Goal: Information Seeking & Learning: Find specific fact

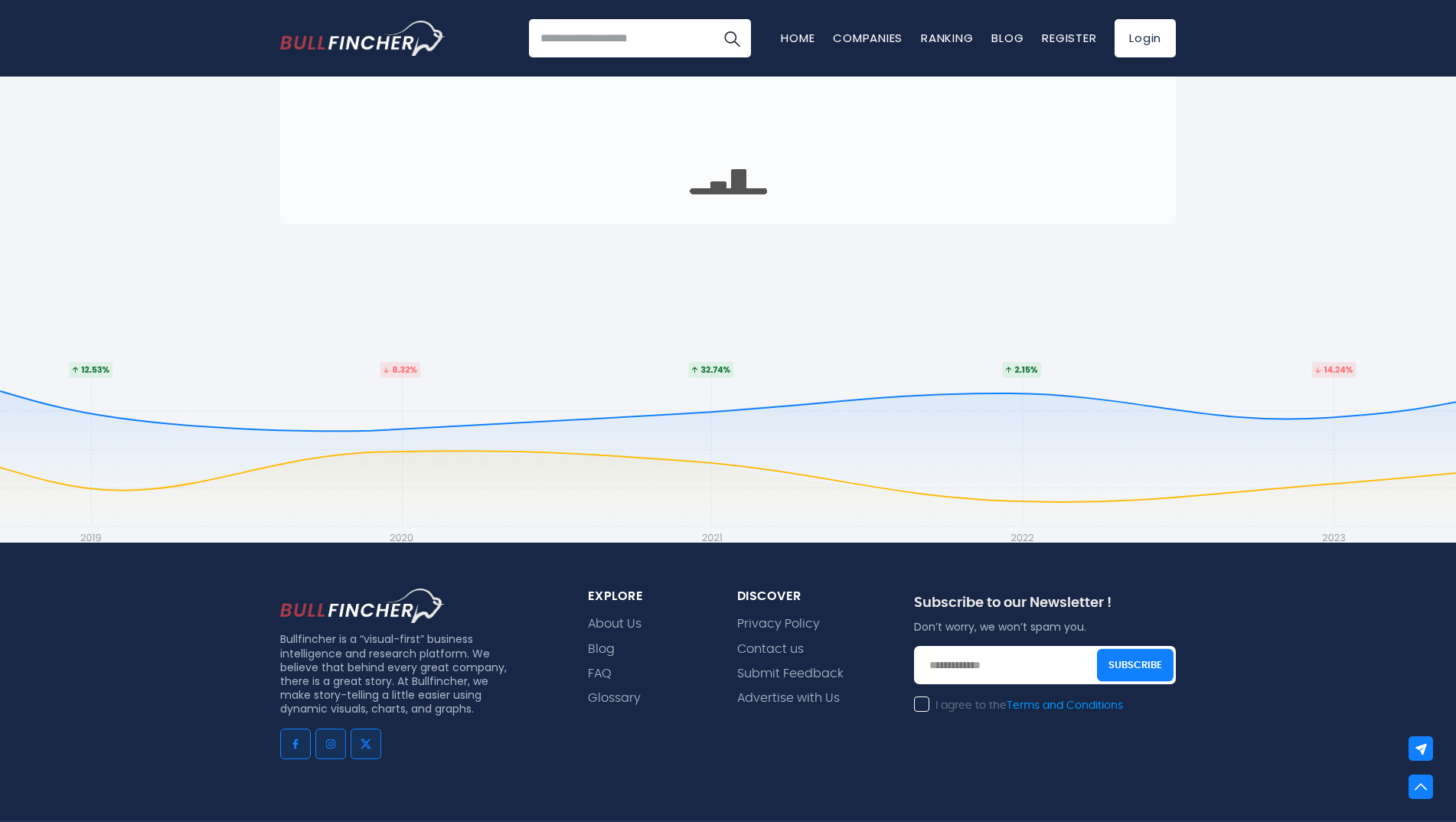
scroll to position [153, 0]
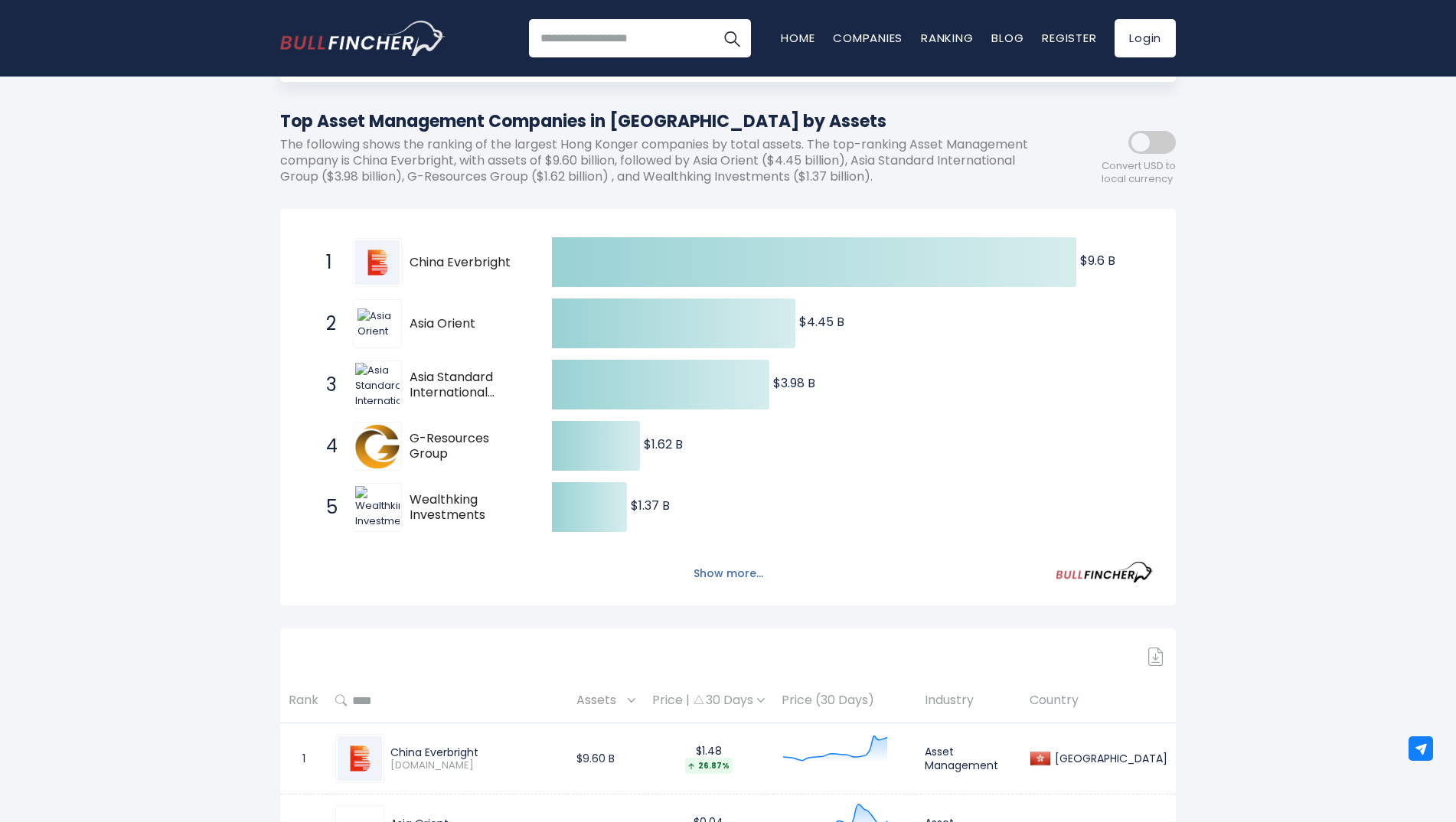
click at [709, 570] on button "Show more..." at bounding box center [729, 573] width 88 height 25
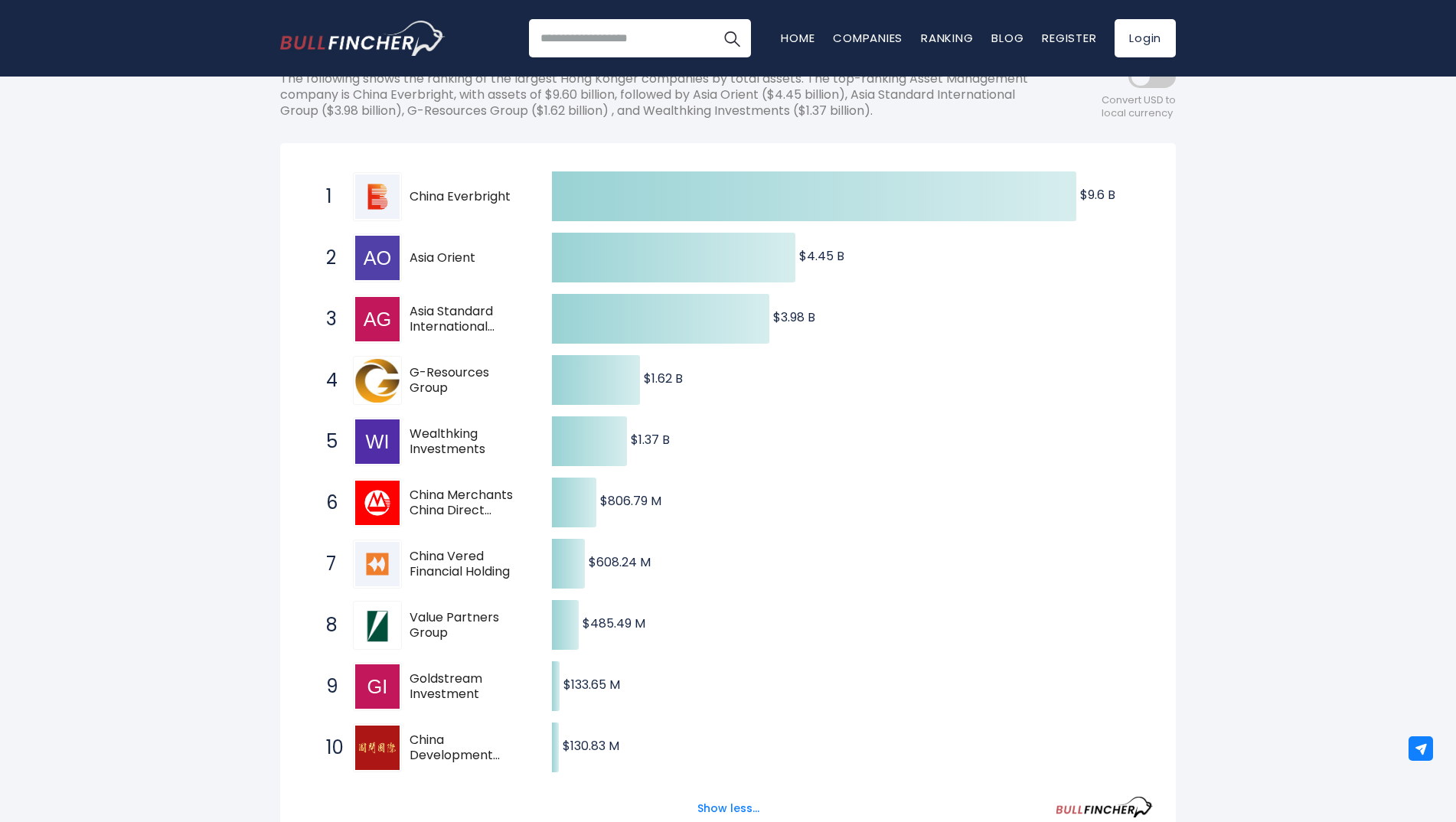
scroll to position [229, 0]
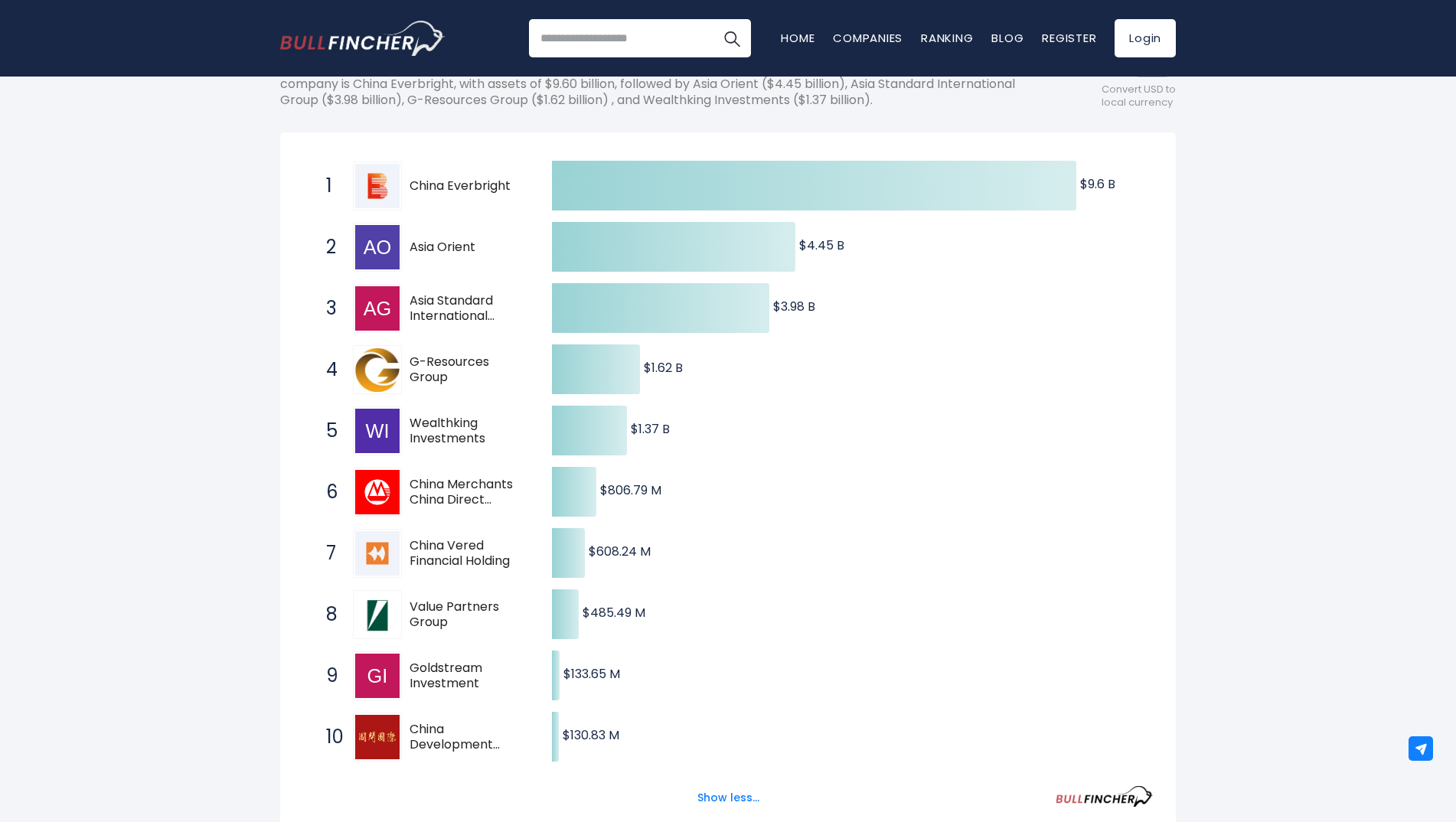
drag, startPoint x: 215, startPoint y: 724, endPoint x: 219, endPoint y: 731, distance: 8.1
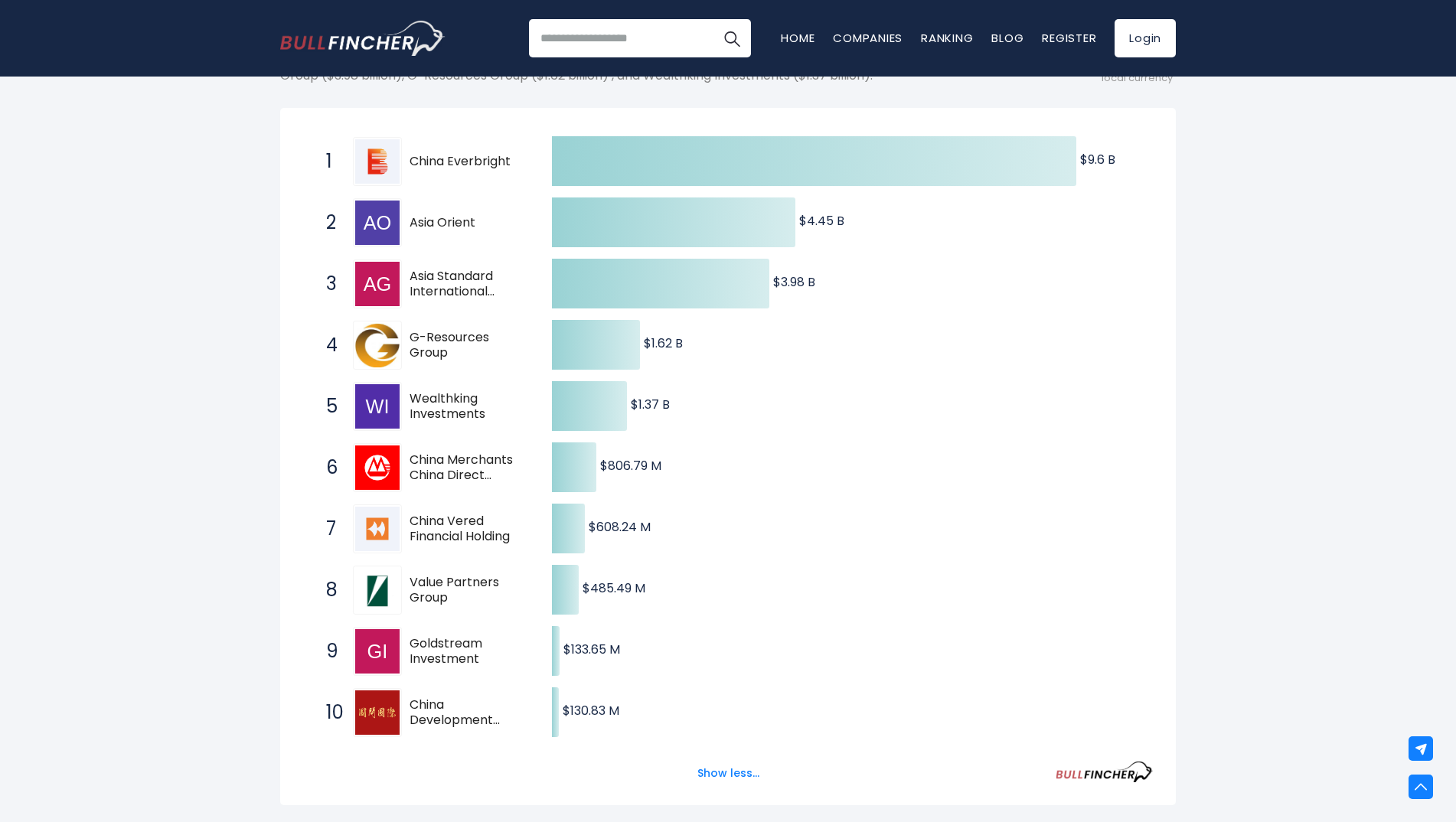
scroll to position [258, 0]
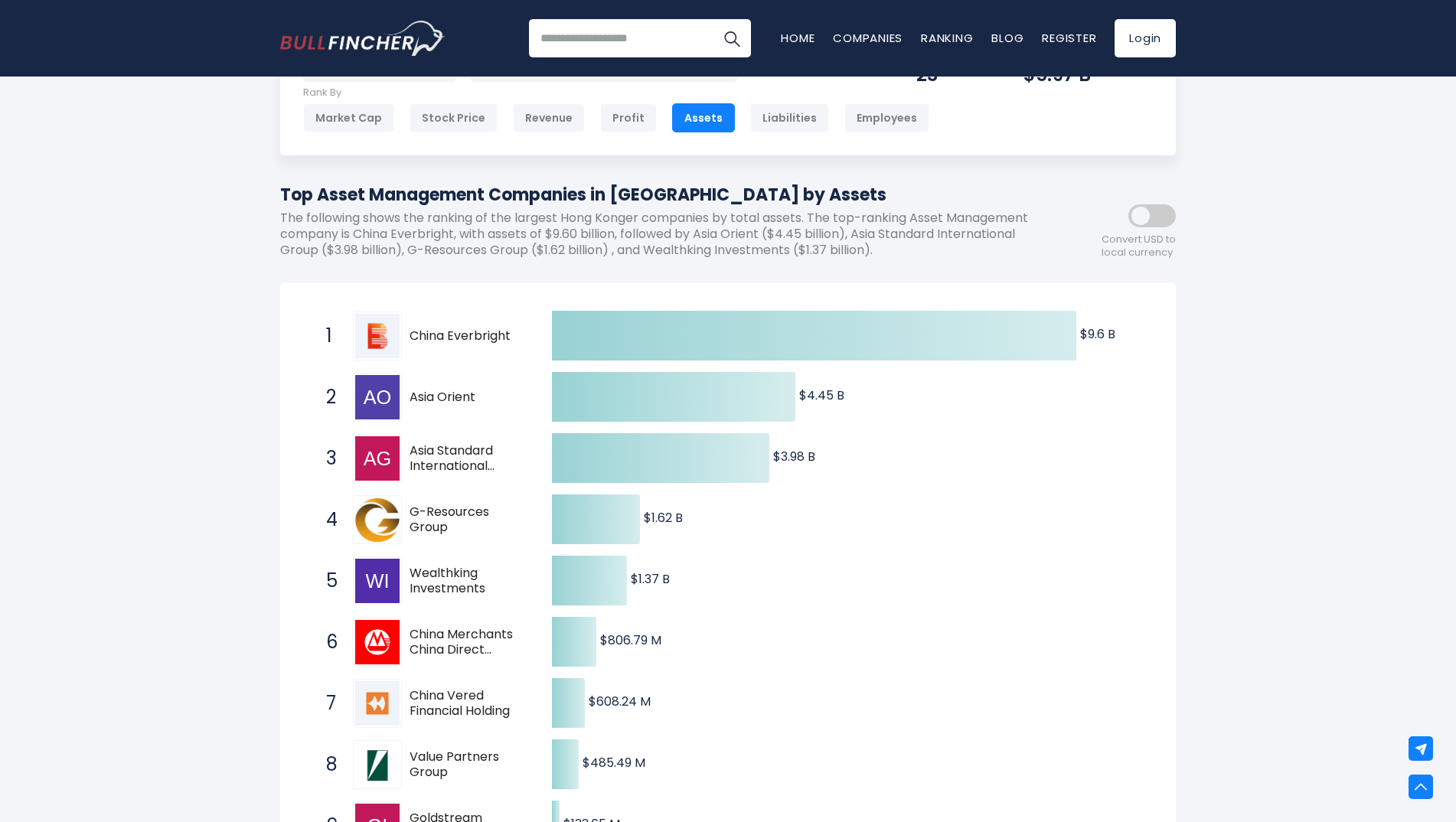
scroll to position [0, 0]
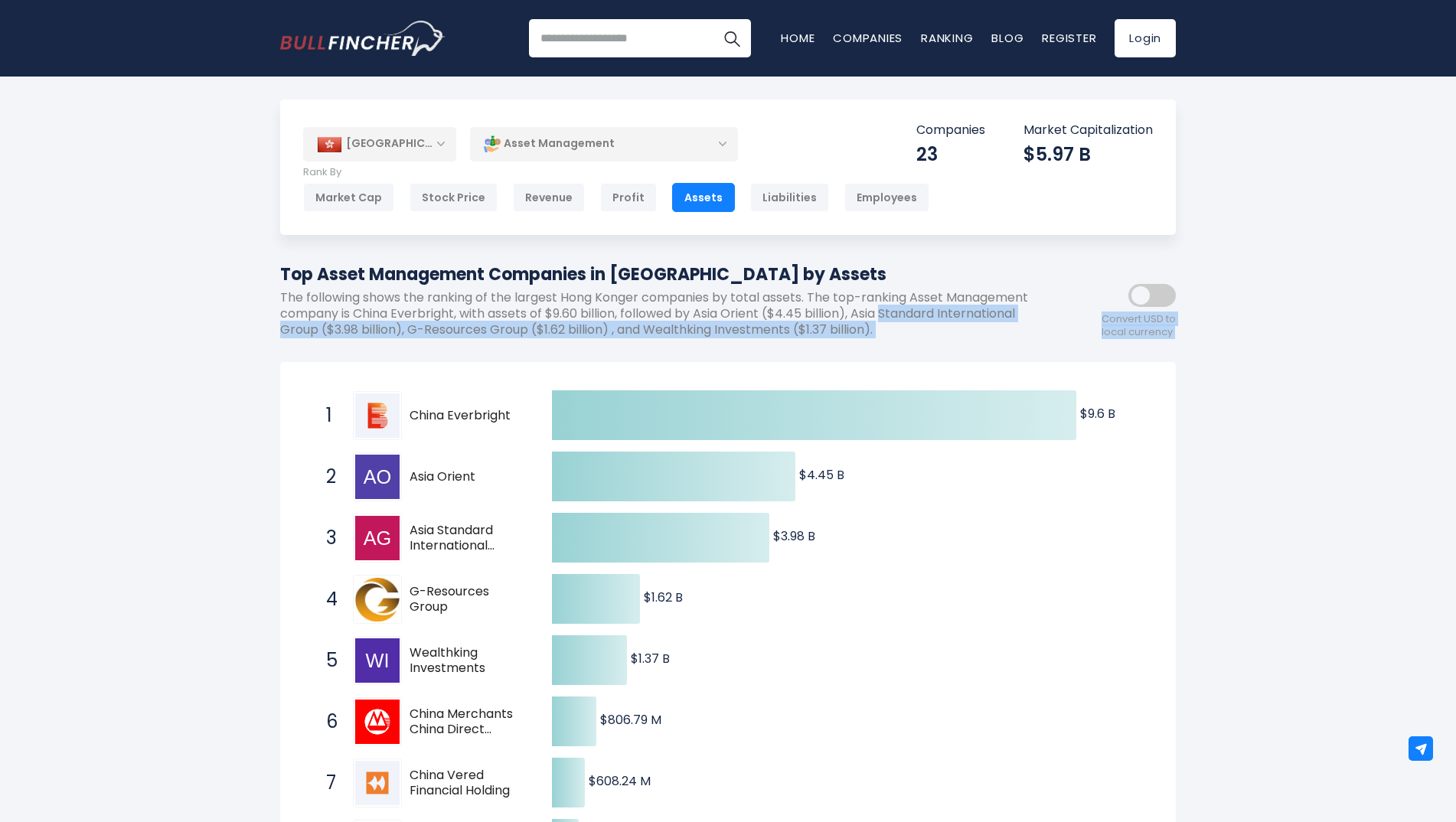
drag, startPoint x: 266, startPoint y: 353, endPoint x: 1099, endPoint y: 684, distance: 896.4
drag, startPoint x: 1099, startPoint y: 684, endPoint x: 1182, endPoint y: 598, distance: 119.5
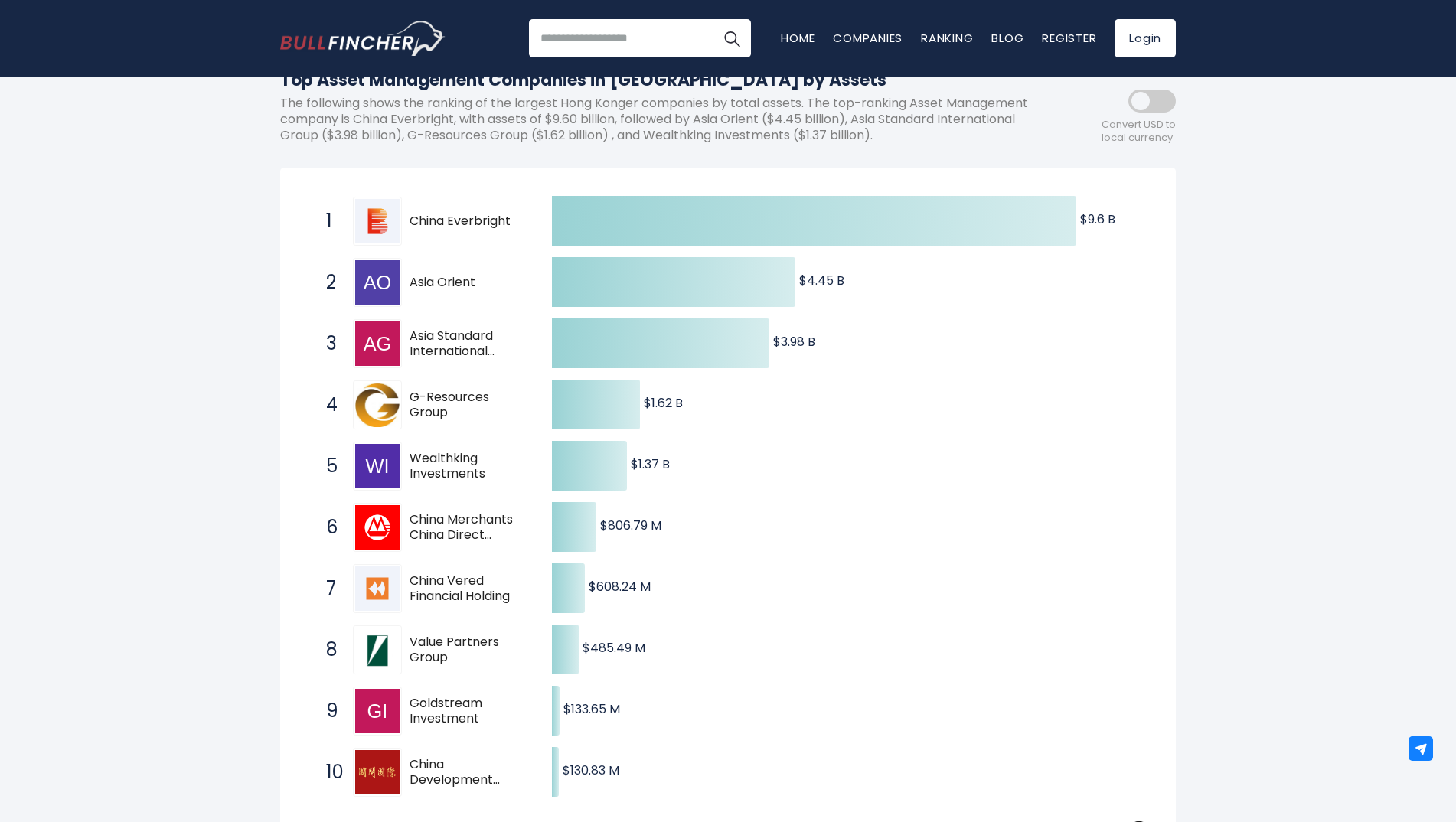
scroll to position [229, 0]
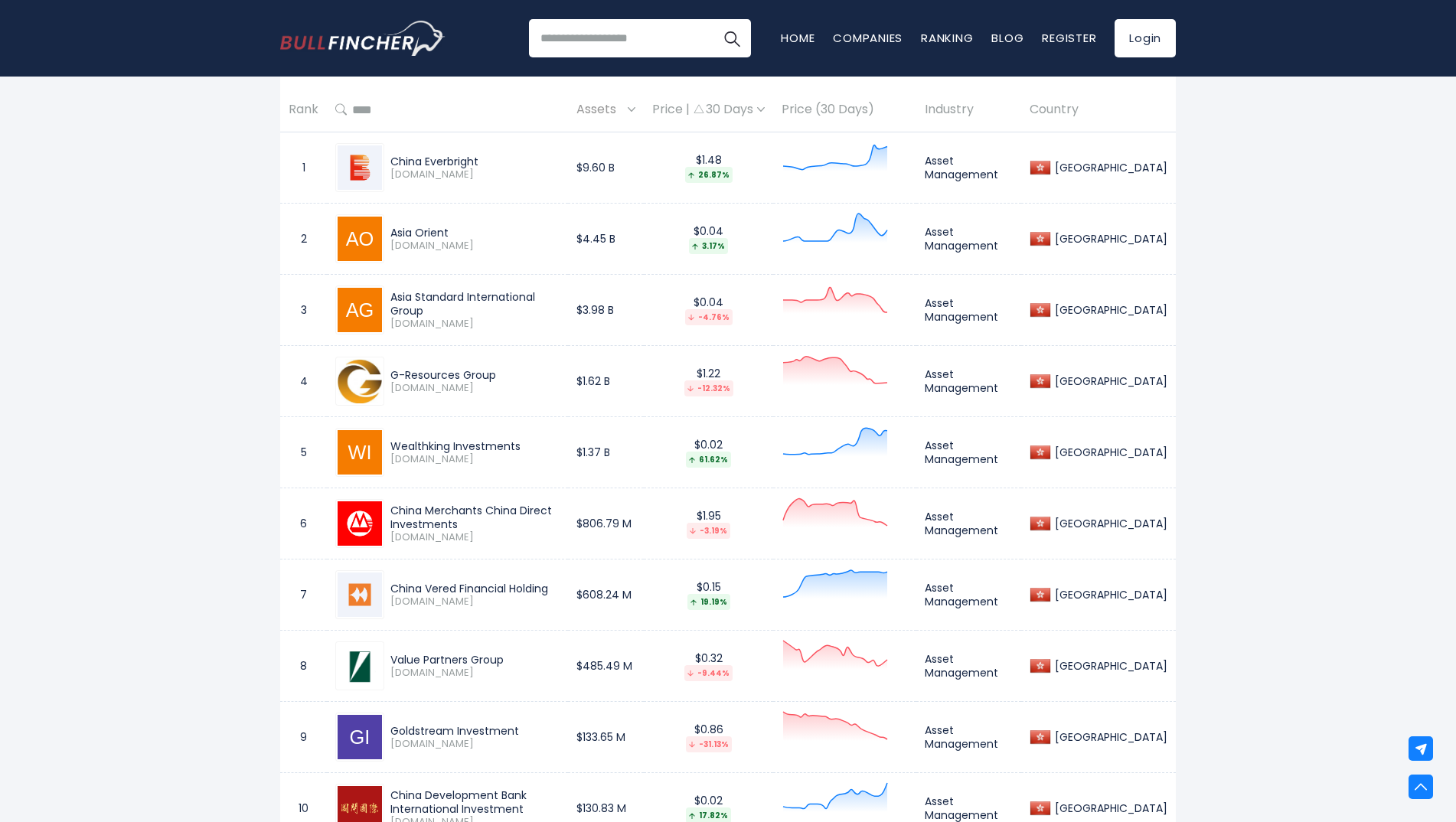
scroll to position [1072, 0]
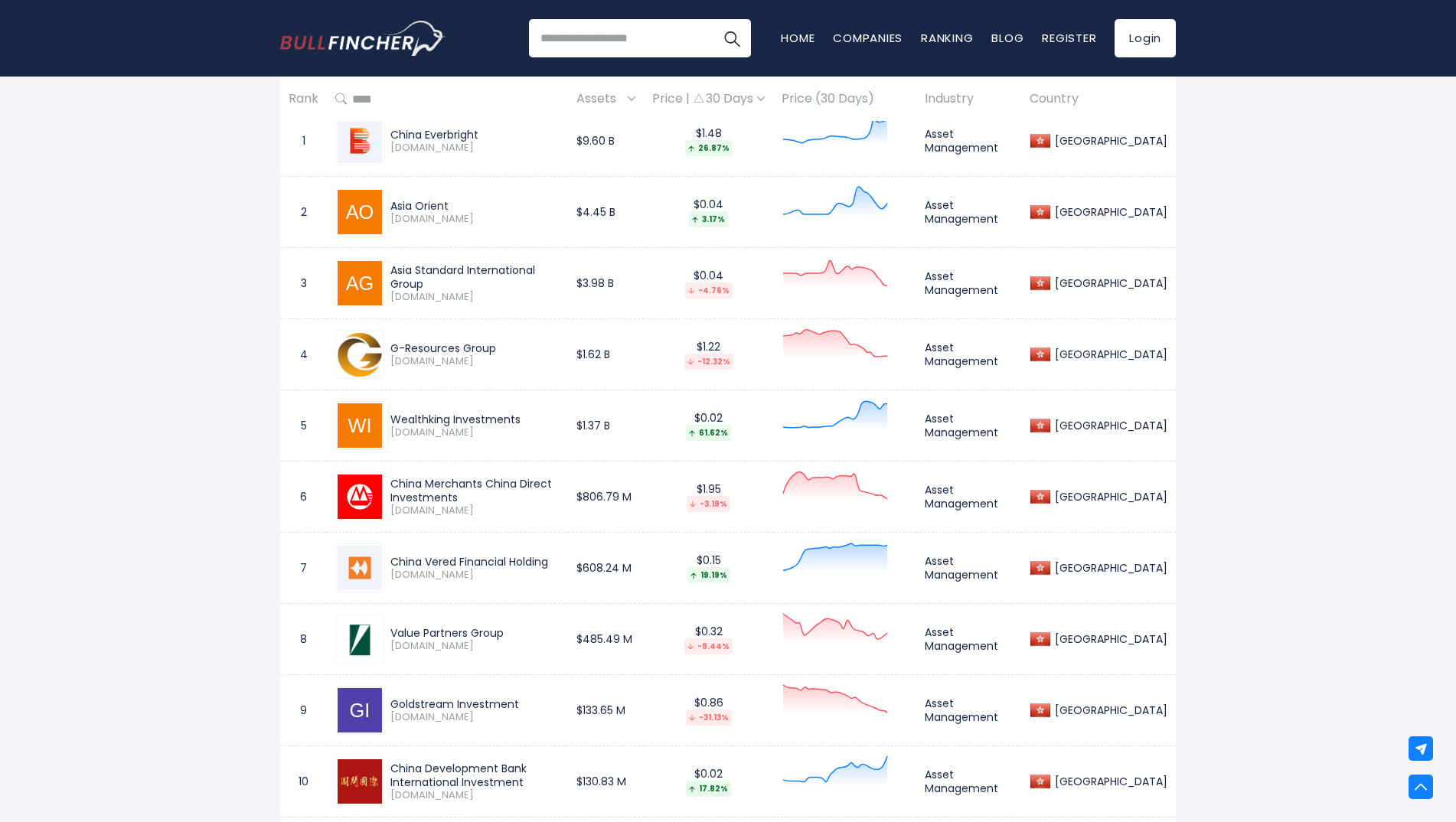
click at [1292, 456] on div "[GEOGRAPHIC_DATA] Entire World 30,364 [GEOGRAPHIC_DATA]" at bounding box center [728, 426] width 1456 height 2797
click at [204, 216] on div "[GEOGRAPHIC_DATA] Entire World 30,364 [GEOGRAPHIC_DATA]" at bounding box center [728, 426] width 1456 height 2797
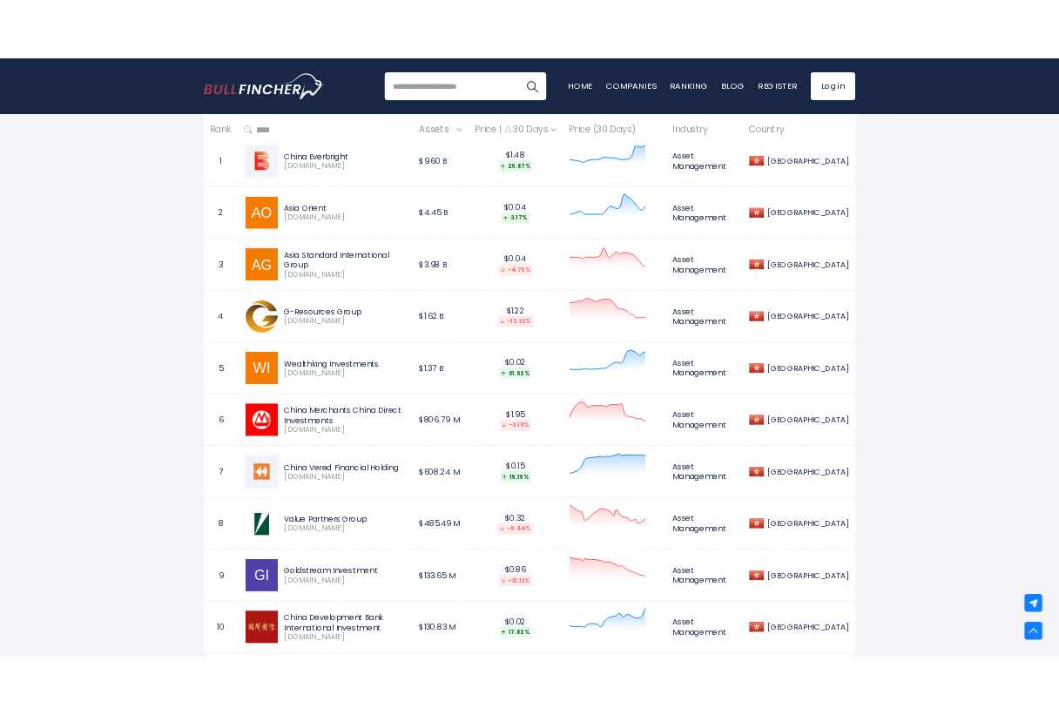
scroll to position [1190, 0]
